Goal: Information Seeking & Learning: Learn about a topic

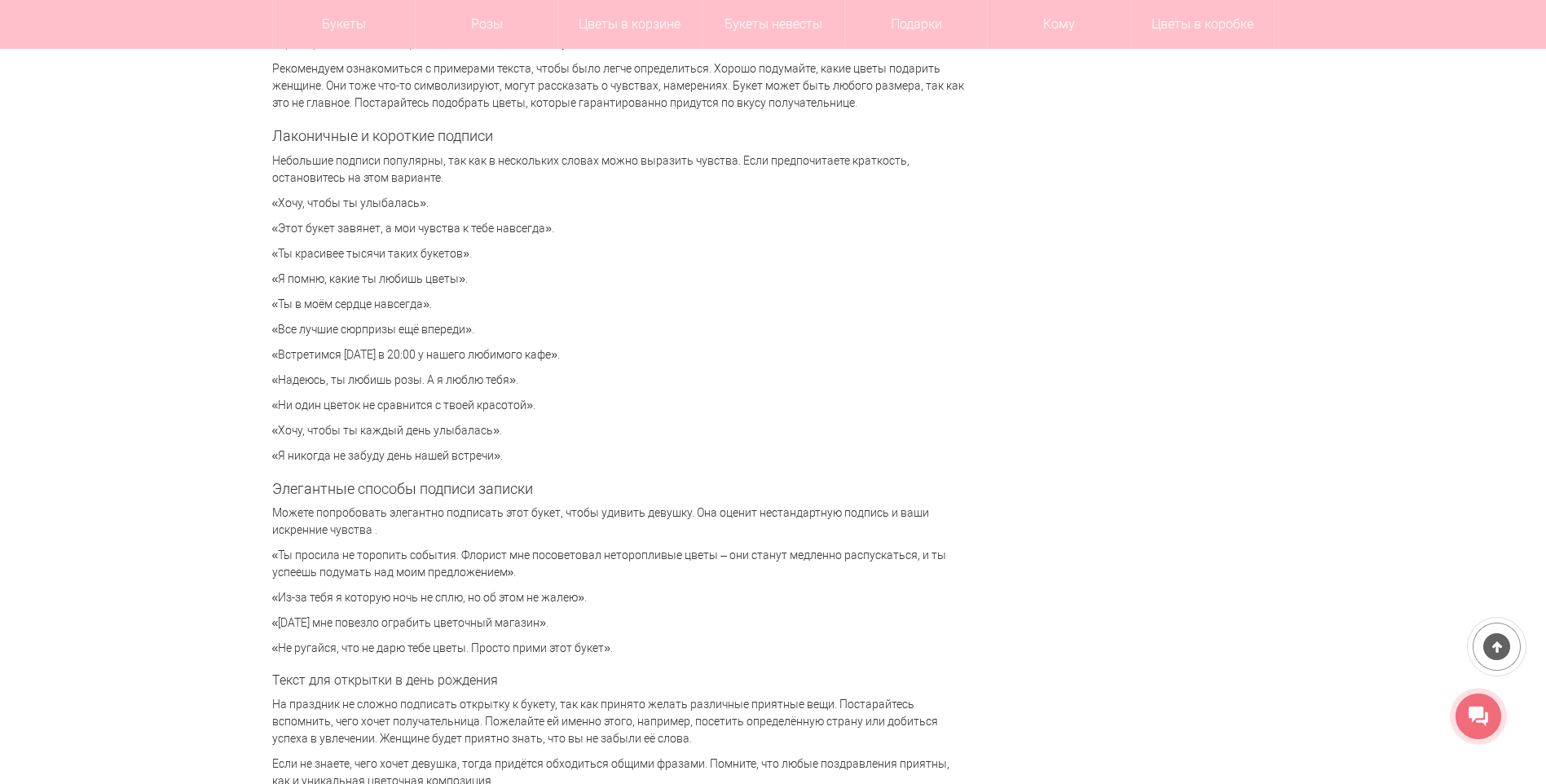
scroll to position [3586, 0]
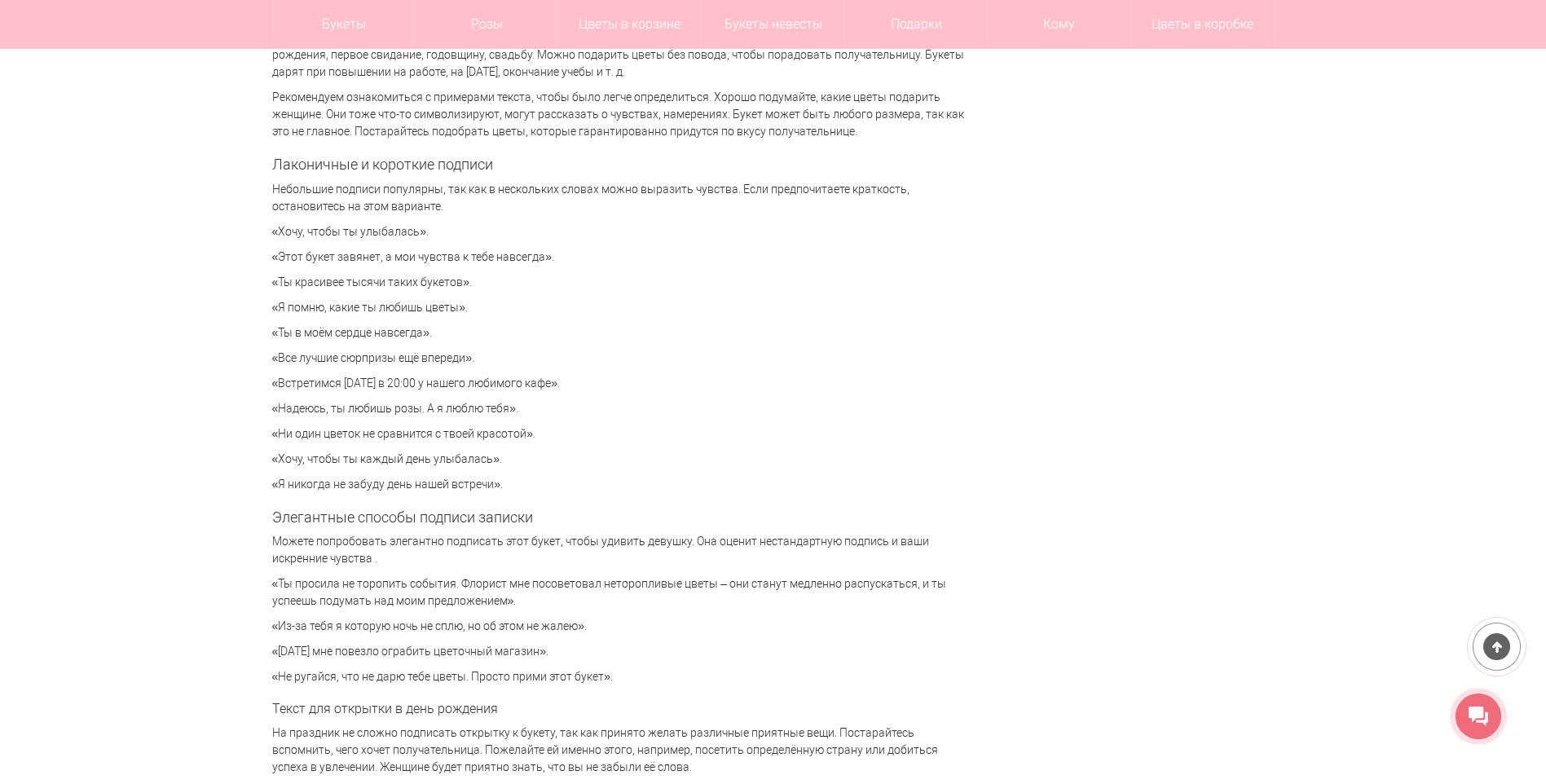
drag, startPoint x: 278, startPoint y: 282, endPoint x: 479, endPoint y: 278, distance: 201.0
click at [479, 278] on p "«Ты красивее тысячи таких букетов»." at bounding box center [618, 283] width 693 height 17
drag, startPoint x: 479, startPoint y: 278, endPoint x: 834, endPoint y: 372, distance: 367.2
click at [834, 372] on div "Милая записка, которая приложена к букету цветов, придает композиции завершенны…" at bounding box center [618, 308] width 693 height 7217
drag, startPoint x: 275, startPoint y: 278, endPoint x: 526, endPoint y: 280, distance: 251.0
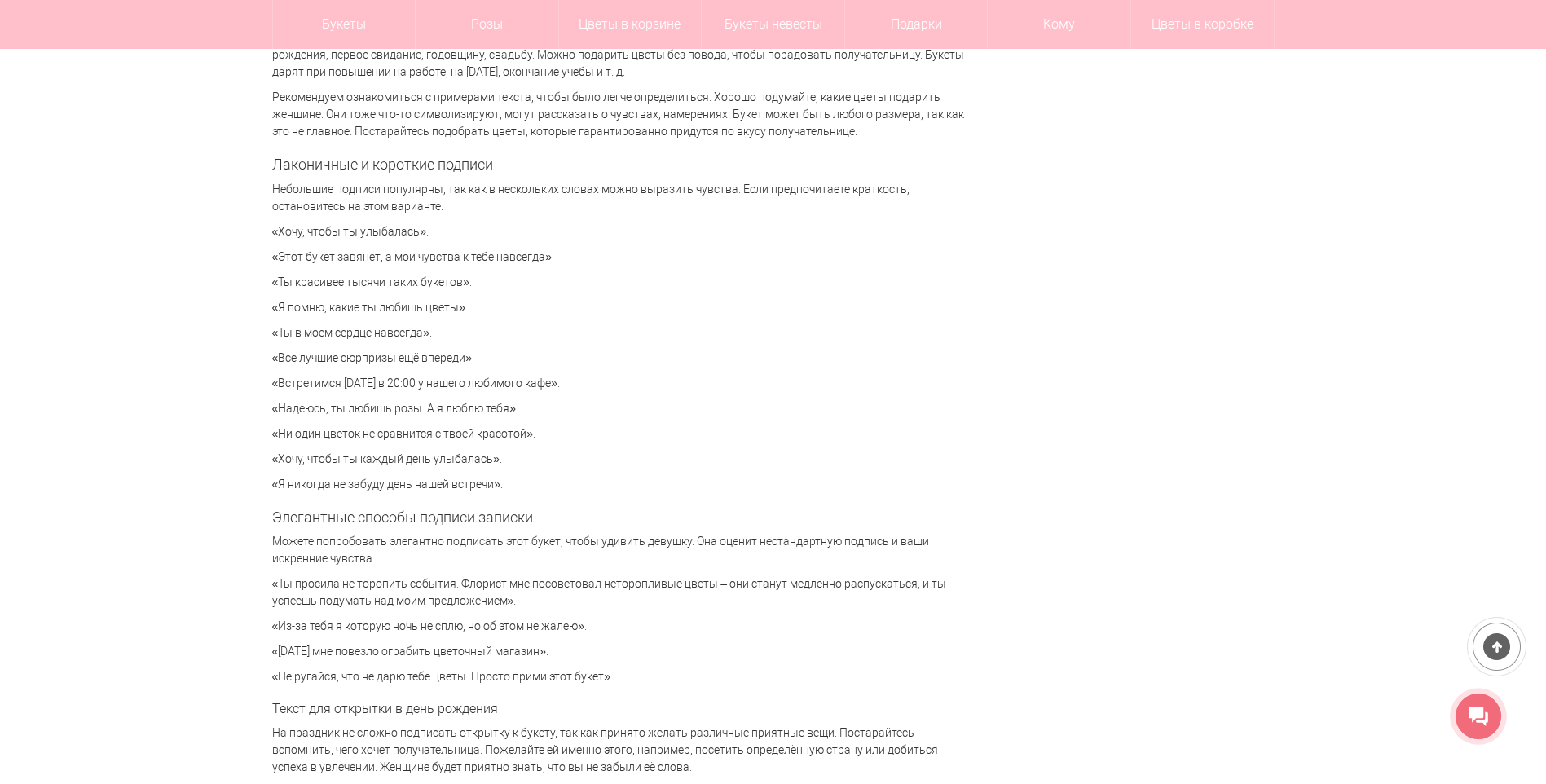
click at [526, 280] on div "Цветы [GEOGRAPHIC_DATA] Статьи Что написать в открытке или записке к букету? Чт…" at bounding box center [773, 596] width 1027 height 8018
drag, startPoint x: 526, startPoint y: 280, endPoint x: 781, endPoint y: 385, distance: 275.8
click at [781, 385] on p "«Встретимся [DATE] в 20:00 у нашего любимого кафе»." at bounding box center [618, 383] width 693 height 17
drag, startPoint x: 270, startPoint y: 279, endPoint x: 498, endPoint y: 285, distance: 228.1
click at [498, 285] on div "Цветы [GEOGRAPHIC_DATA] Статьи Что написать в открытке или записке к букету? Чт…" at bounding box center [773, 596] width 1027 height 8018
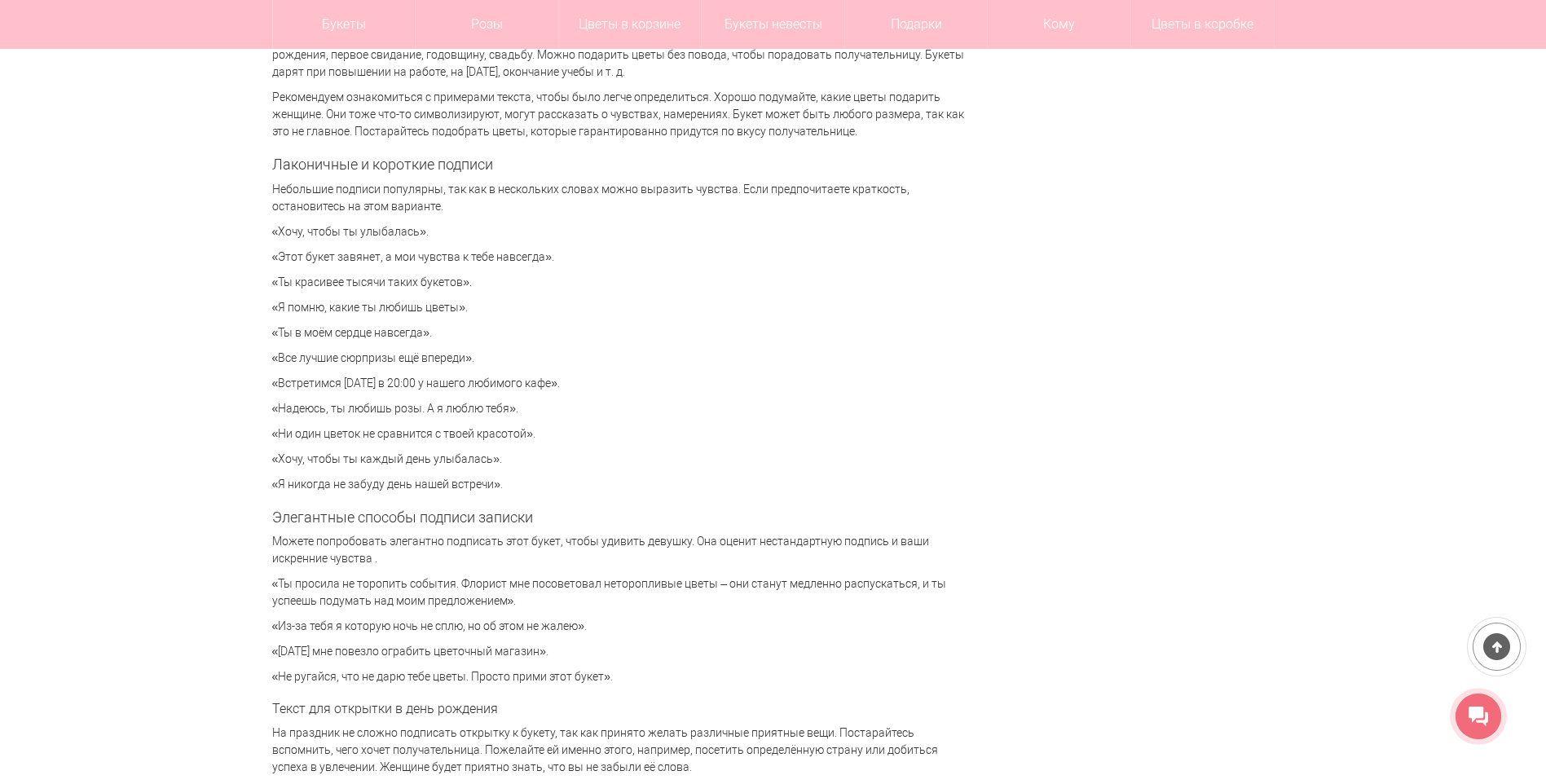
drag, startPoint x: 498, startPoint y: 285, endPoint x: 572, endPoint y: 354, distance: 101.2
click at [572, 354] on p "«Все лучшие сюрпризы ещё впереди»." at bounding box center [618, 358] width 693 height 17
drag, startPoint x: 272, startPoint y: 277, endPoint x: 502, endPoint y: 277, distance: 230.0
click at [502, 277] on p "«Ты красивее тысячи таких букетов»." at bounding box center [618, 283] width 693 height 17
drag, startPoint x: 502, startPoint y: 277, endPoint x: 756, endPoint y: 453, distance: 309.0
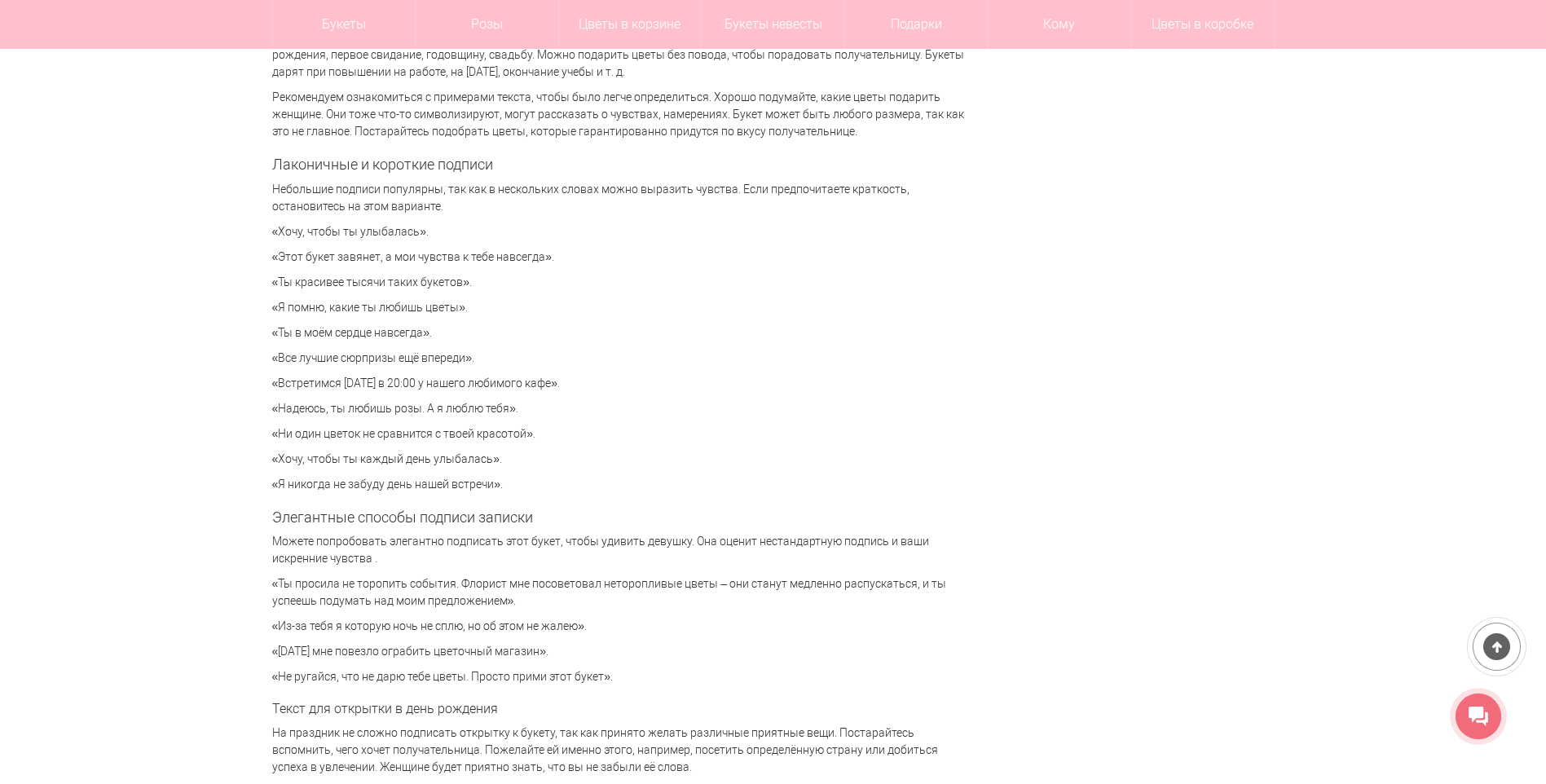
click at [756, 453] on p "«Хочу, чтобы ты каждый день улыбалась»." at bounding box center [618, 459] width 693 height 17
drag, startPoint x: 273, startPoint y: 456, endPoint x: 601, endPoint y: 457, distance: 328.0
click at [601, 457] on p "«Хочу, чтобы ты каждый день улыбалась»." at bounding box center [618, 459] width 693 height 17
drag, startPoint x: 601, startPoint y: 457, endPoint x: 922, endPoint y: 486, distance: 322.3
click at [922, 486] on p "«Я никогда не забуду день нашей встречи»." at bounding box center [618, 484] width 693 height 17
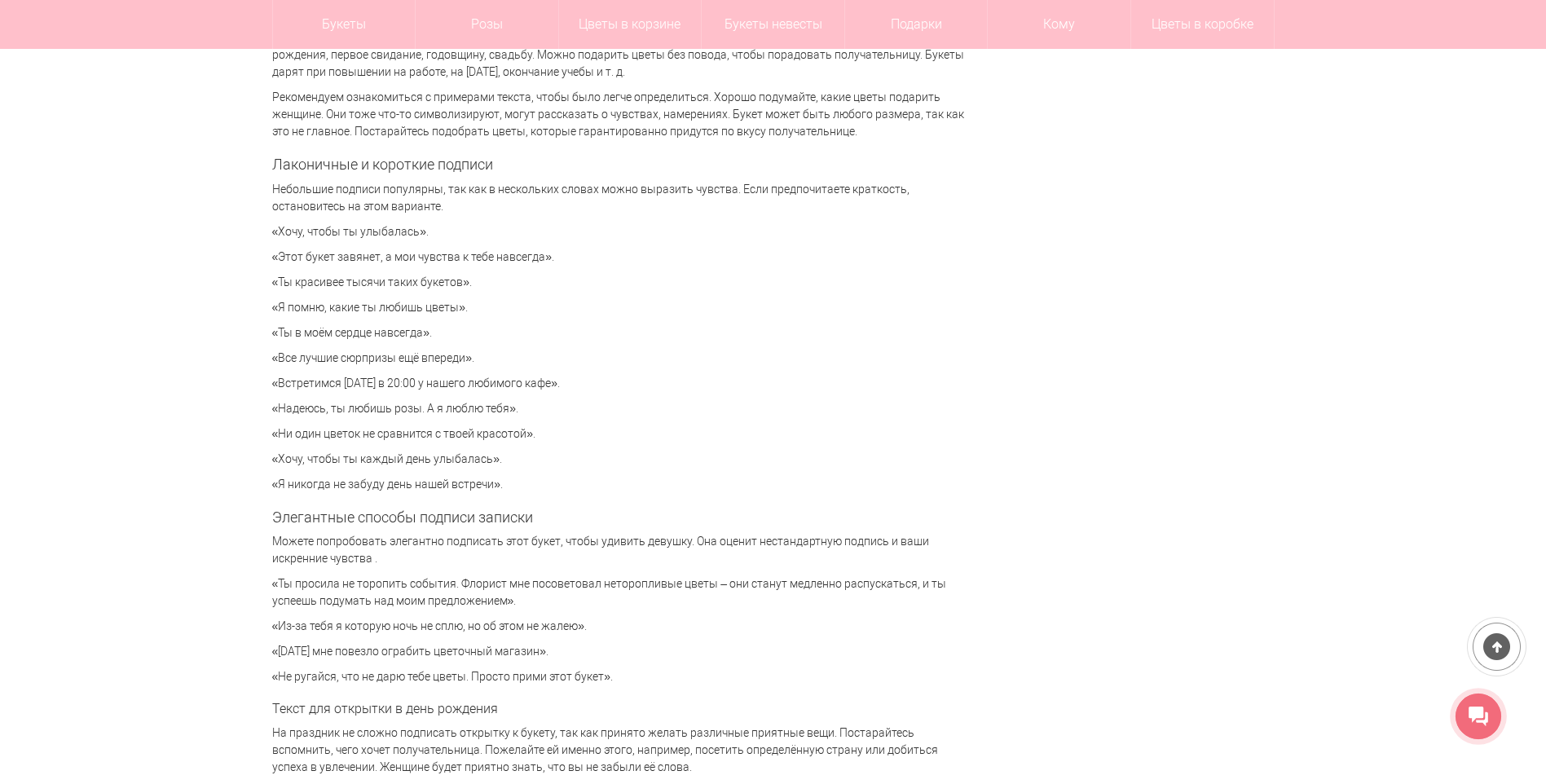
drag, startPoint x: 258, startPoint y: 455, endPoint x: 679, endPoint y: 453, distance: 421.0
click at [679, 453] on div "Цветы [GEOGRAPHIC_DATA] Статьи Что написать в открытке или записке к букету? Чт…" at bounding box center [773, 596] width 1546 height 8018
drag, startPoint x: 679, startPoint y: 453, endPoint x: 838, endPoint y: 541, distance: 181.7
click at [838, 541] on p "Можете попробовать элегантно подписать этот букет, чтобы удивить девушку. Она о…" at bounding box center [618, 550] width 693 height 34
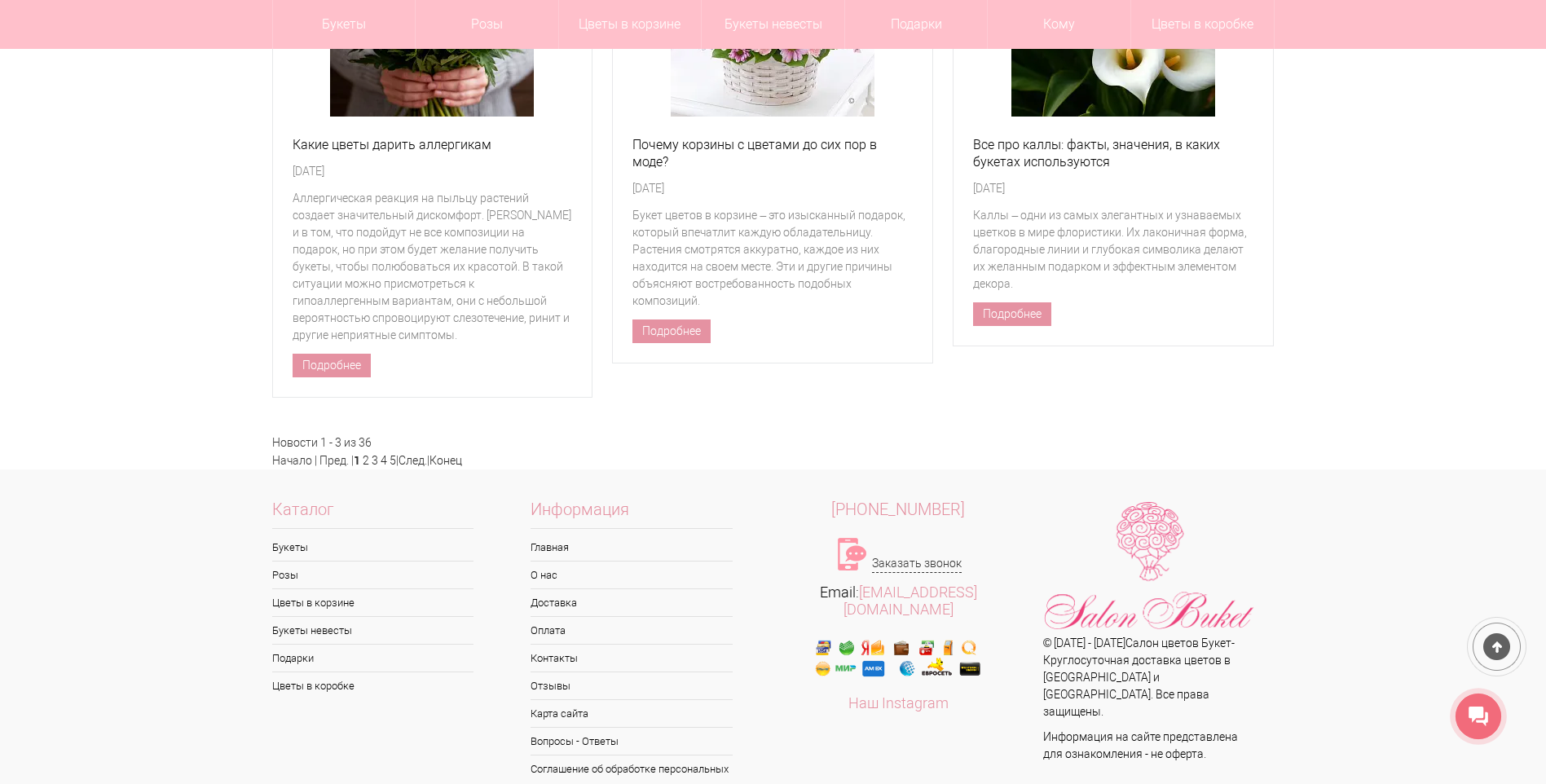
scroll to position [7820, 0]
